Goal: Information Seeking & Learning: Learn about a topic

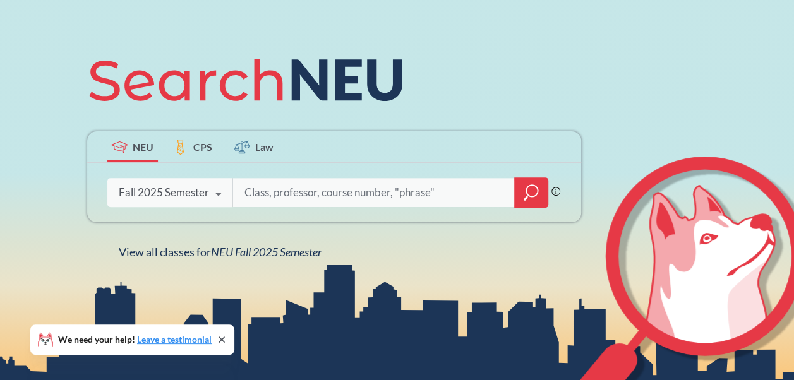
scroll to position [126, 0]
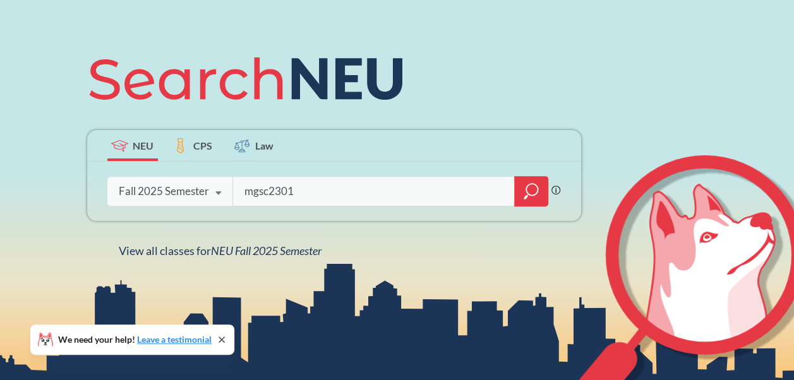
type input "mgsc2301"
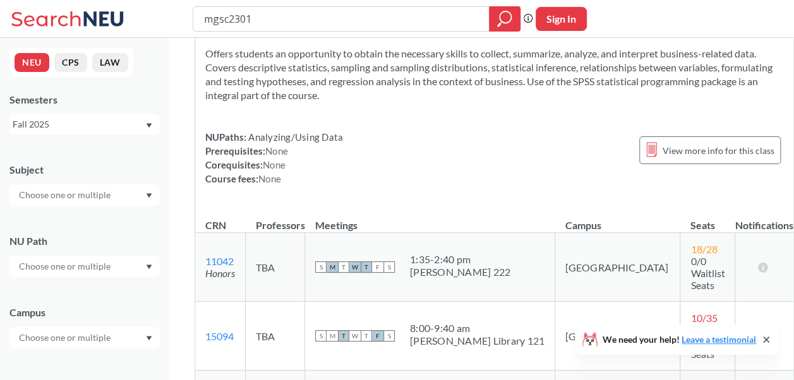
scroll to position [190, 0]
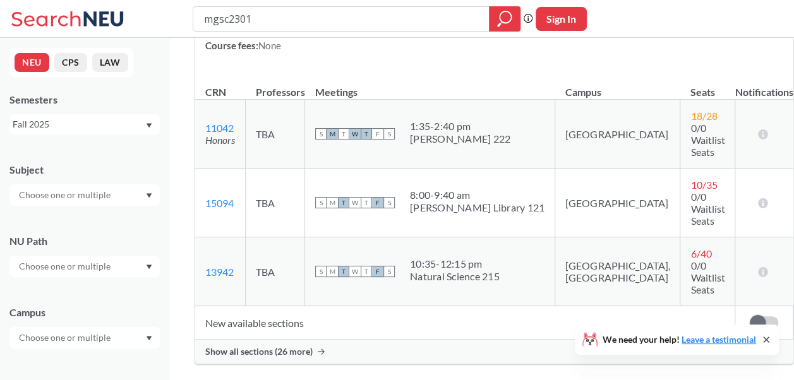
click at [298, 340] on div "Show all sections (26 more)" at bounding box center [494, 352] width 598 height 24
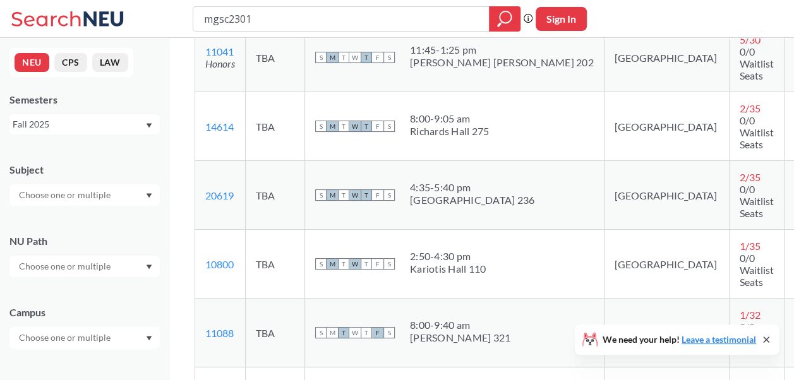
scroll to position [569, 0]
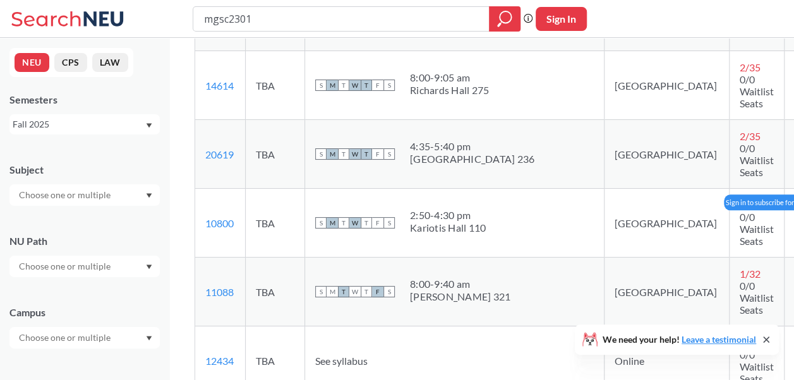
click at [794, 231] on span at bounding box center [807, 223] width 16 height 16
click at [794, 217] on input "checkbox" at bounding box center [799, 217] width 0 height 0
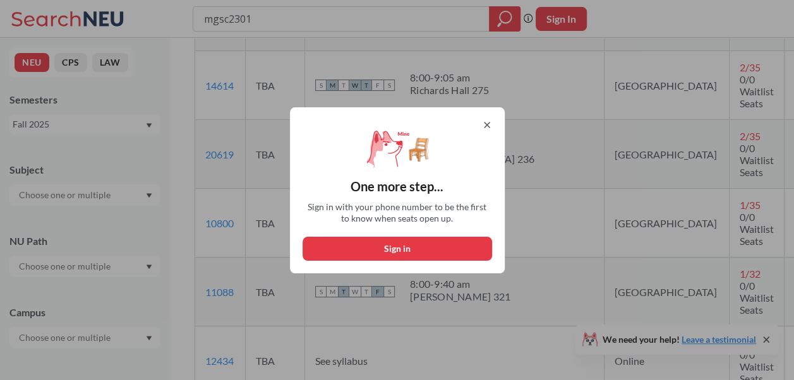
click at [394, 248] on button "Sign in" at bounding box center [398, 249] width 190 height 24
select select "US"
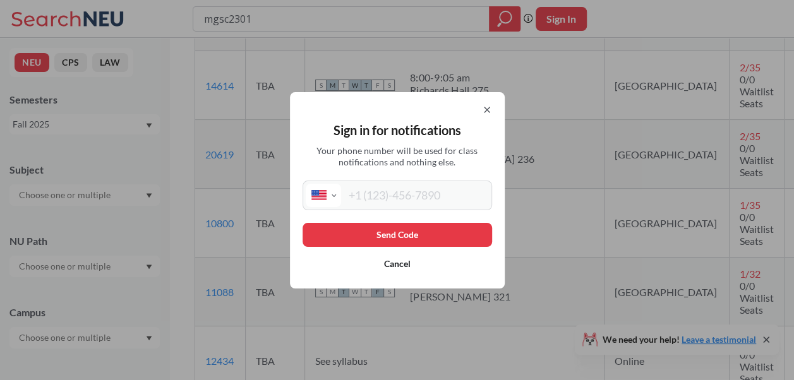
click at [415, 206] on input "tel" at bounding box center [415, 195] width 148 height 23
type input "[PHONE_NUMBER]"
click at [379, 235] on button "Send Code" at bounding box center [398, 235] width 190 height 24
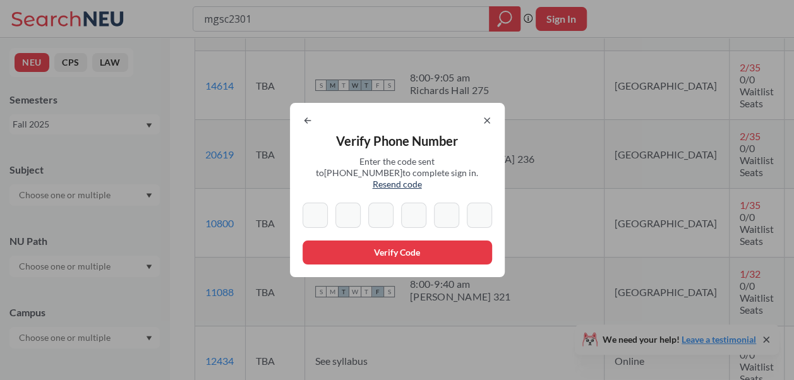
type input "4"
type input "8"
type input "0"
type input "4"
type input "5"
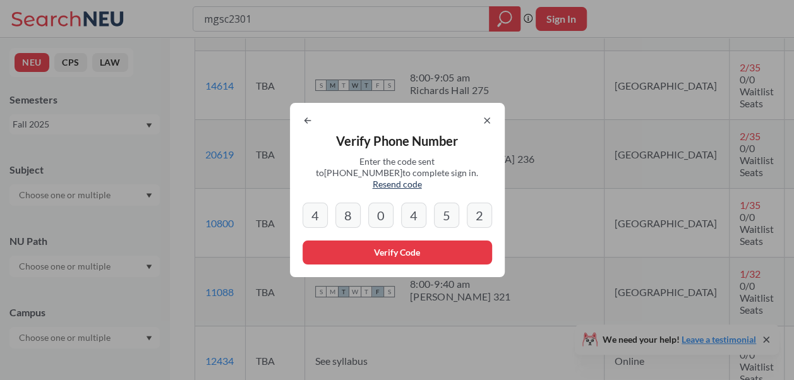
type input "2"
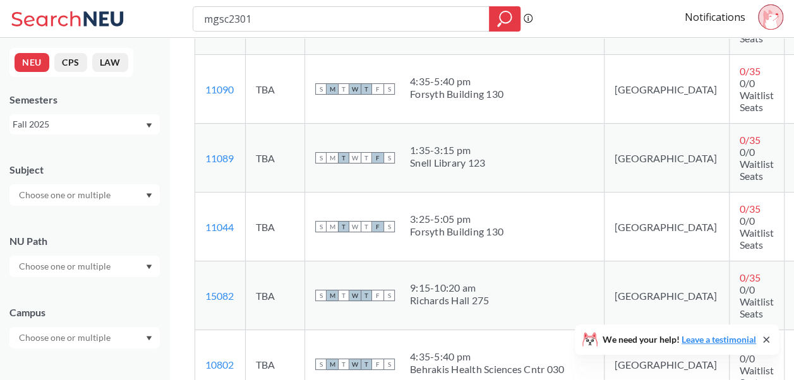
scroll to position [1390, 0]
click at [794, 153] on input "checkbox" at bounding box center [799, 153] width 0 height 0
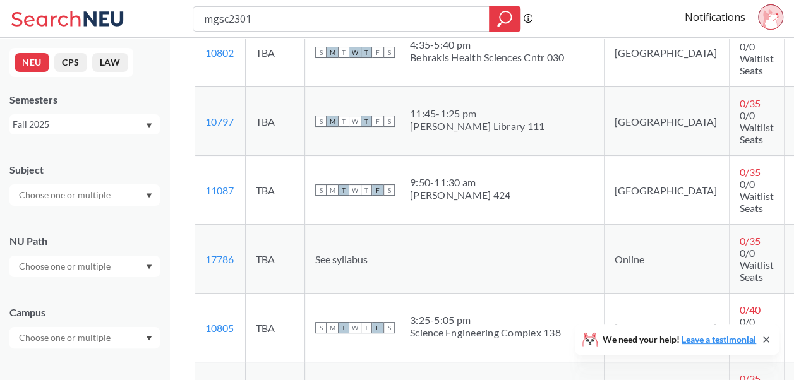
scroll to position [1706, 0]
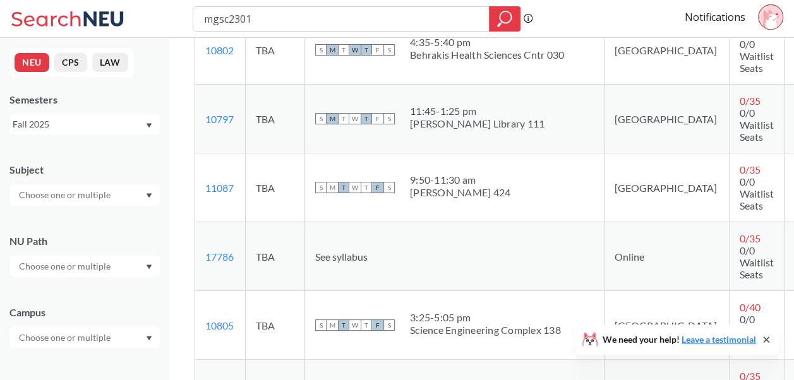
click at [794, 112] on input "checkbox" at bounding box center [799, 112] width 0 height 0
click at [794, 181] on input "checkbox" at bounding box center [799, 181] width 0 height 0
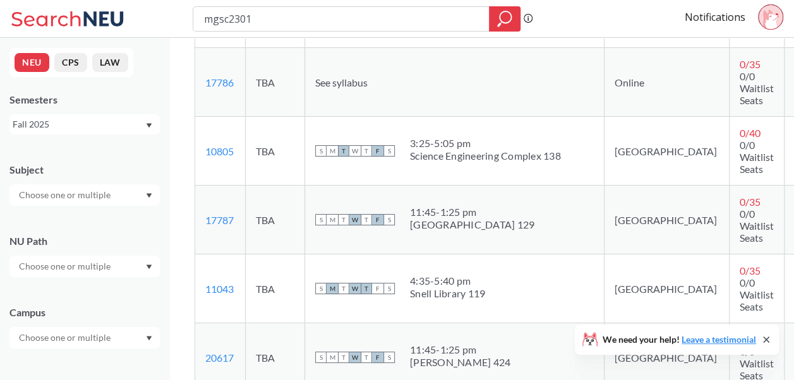
scroll to position [2022, 0]
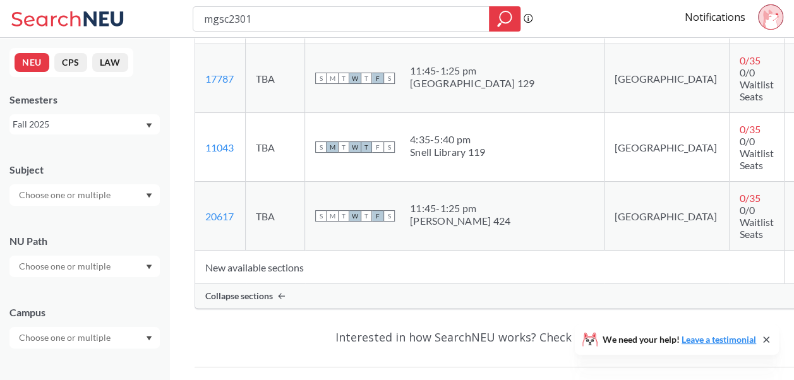
click at [794, 210] on input "checkbox" at bounding box center [799, 210] width 0 height 0
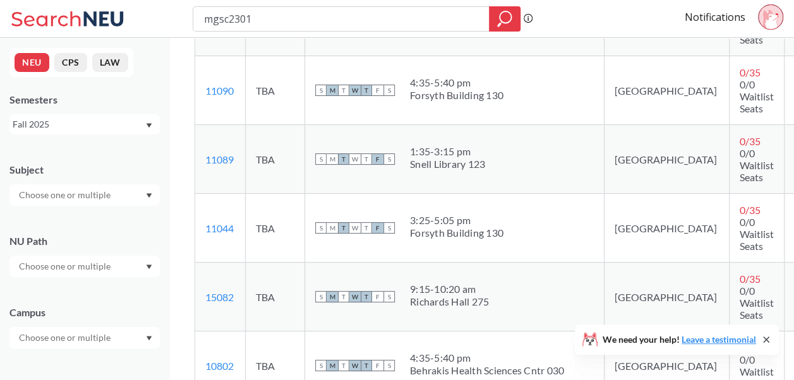
scroll to position [1137, 0]
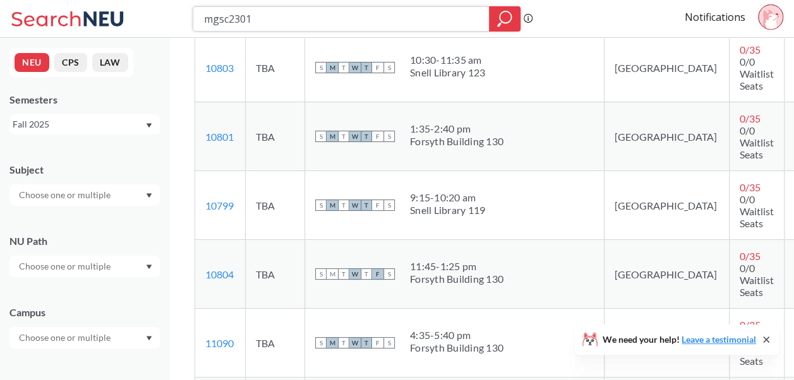
drag, startPoint x: 253, startPoint y: 19, endPoint x: 175, endPoint y: 18, distance: 77.7
click at [175, 18] on div "mgsc2301 Phrase search guarantees the exact search appears in the results. Ex. …" at bounding box center [397, 19] width 794 height 38
type input "econ1116"
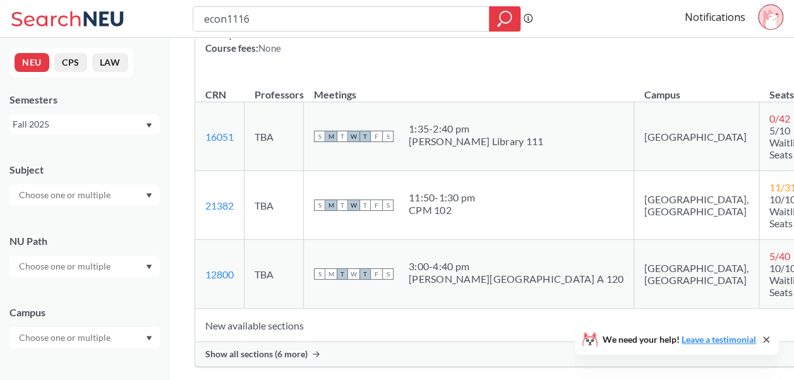
scroll to position [190, 0]
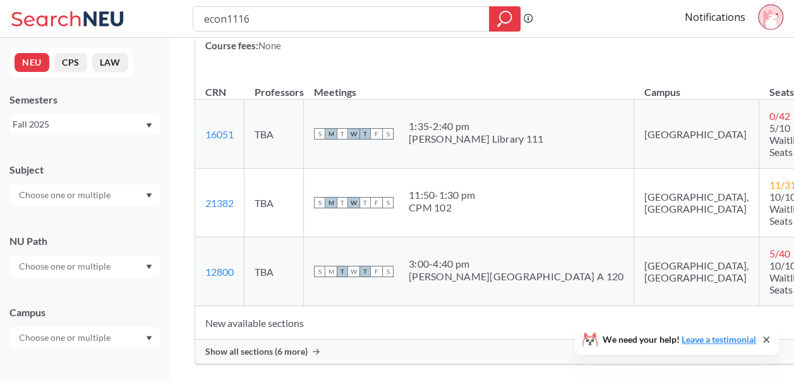
click at [274, 346] on span "Show all sections (6 more)" at bounding box center [256, 351] width 102 height 11
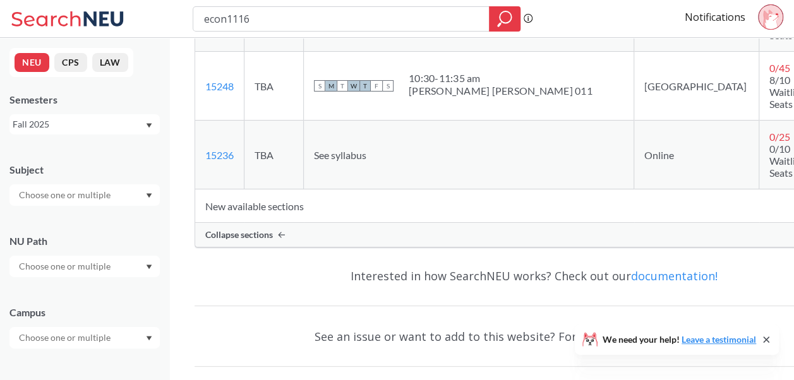
scroll to position [801, 0]
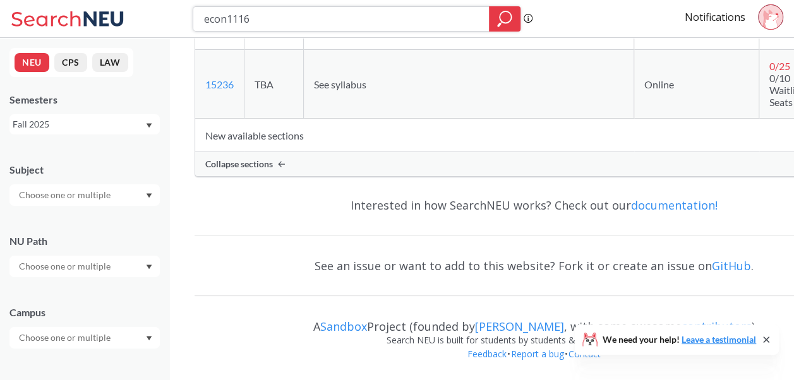
drag, startPoint x: 332, startPoint y: 18, endPoint x: 147, endPoint y: 2, distance: 185.8
click at [147, 2] on div "econ1116 Phrase search guarantees the exact search appears in the results. Ex. …" at bounding box center [397, 19] width 794 height 38
type input "inno"
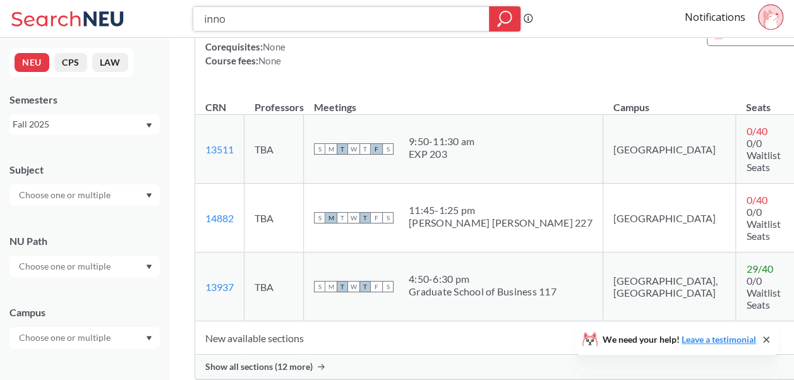
scroll to position [190, 0]
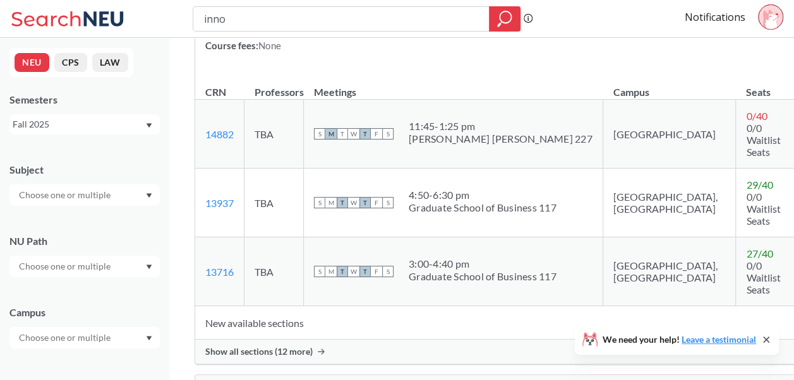
click at [291, 346] on span "Show all sections (12 more)" at bounding box center [258, 351] width 107 height 11
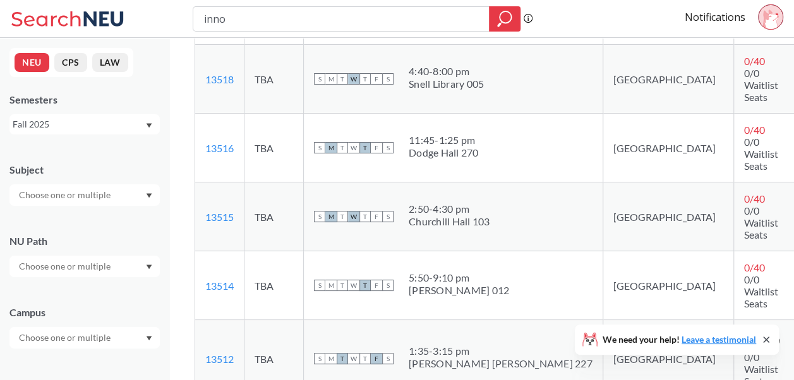
scroll to position [948, 0]
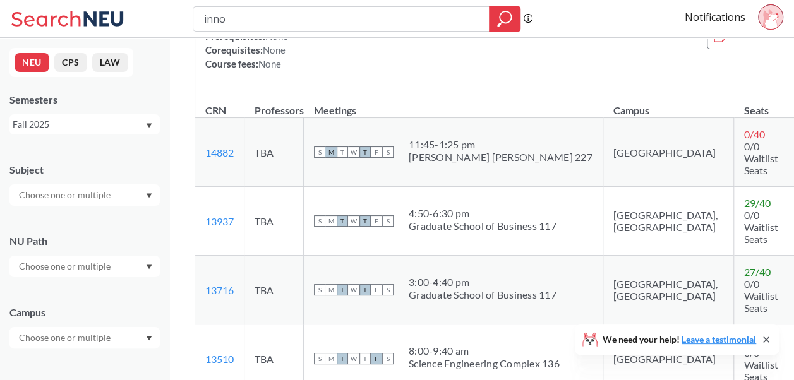
scroll to position [126, 0]
